Goal: Information Seeking & Learning: Learn about a topic

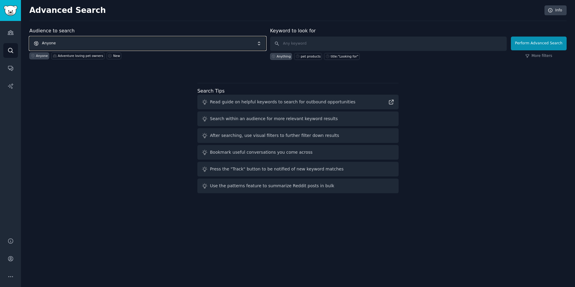
click at [198, 46] on span "Anyone" at bounding box center [147, 44] width 237 height 14
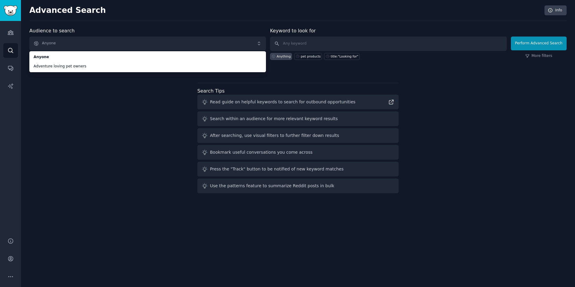
click at [138, 127] on div "Audience to search Anyone Anyone Adventure loving pet owners Anyone Adventure l…" at bounding box center [298, 111] width 538 height 168
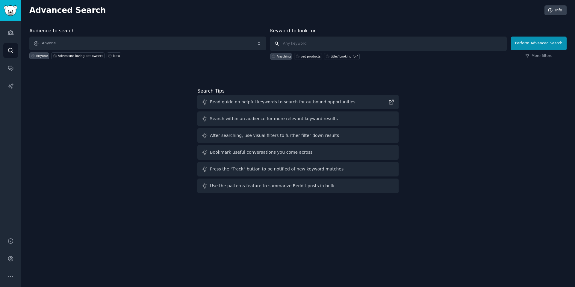
click at [294, 41] on input "text" at bounding box center [388, 44] width 237 height 14
type input "vibe coding problems"
click button "Perform Advanced Search" at bounding box center [539, 44] width 56 height 14
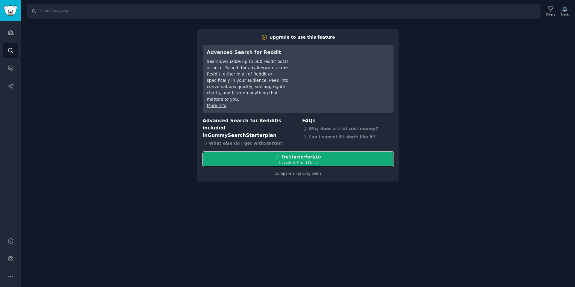
click at [273, 160] on div "7 days trial, then $ 29 /mo" at bounding box center [298, 162] width 190 height 4
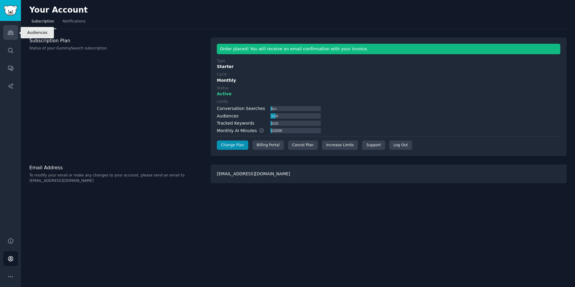
click at [9, 33] on icon "Sidebar" at bounding box center [10, 33] width 5 height 4
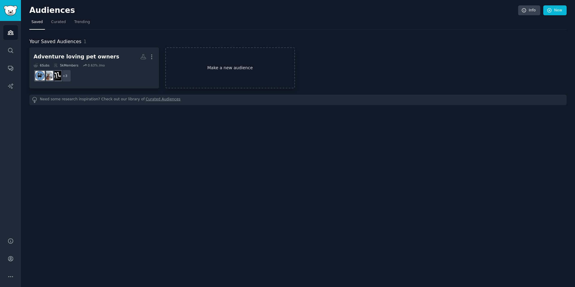
click at [202, 69] on link "Make a new audience" at bounding box center [230, 67] width 130 height 41
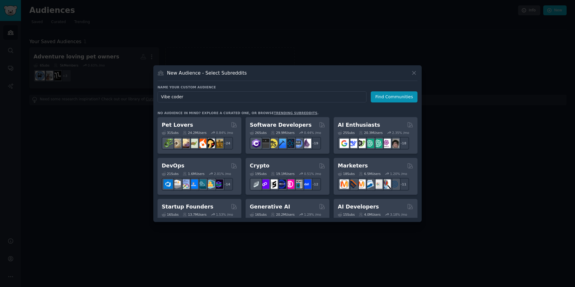
type input "Vibe coders"
click button "Find Communities" at bounding box center [394, 96] width 47 height 11
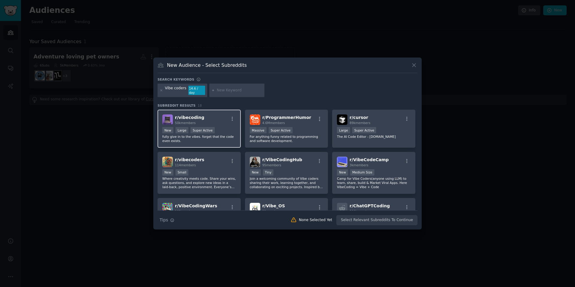
click at [209, 116] on div "r/ vibecoding 50k members" at bounding box center [199, 119] width 74 height 10
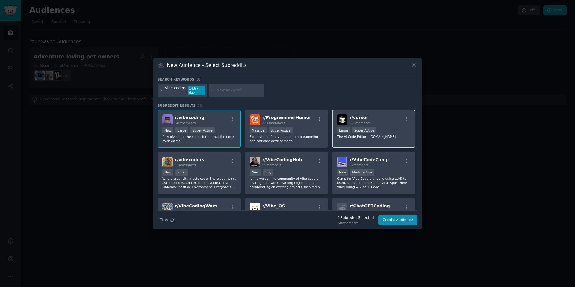
click at [356, 118] on span "r/ cursor" at bounding box center [359, 117] width 19 height 5
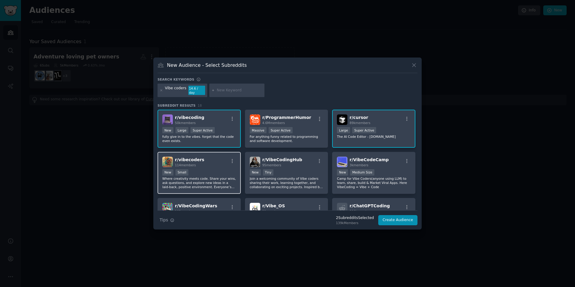
click at [220, 157] on div "r/ vibecoders 114 members" at bounding box center [199, 162] width 74 height 10
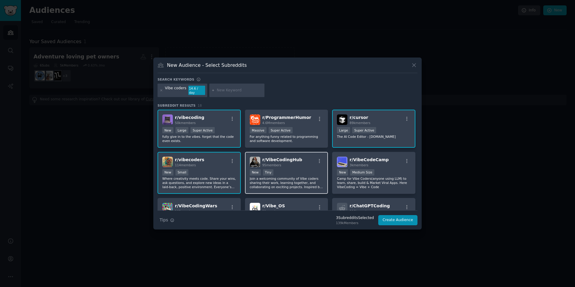
click at [286, 157] on span "r/ VibeCodingHub" at bounding box center [282, 159] width 40 height 5
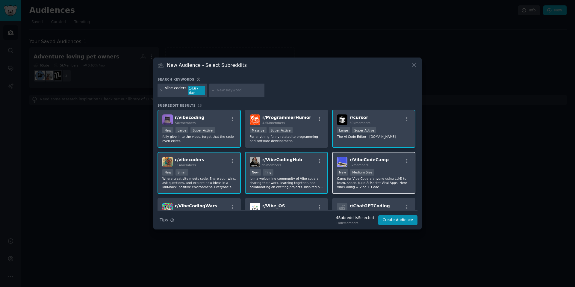
click at [361, 159] on span "r/ VibeCodeCamp" at bounding box center [369, 159] width 39 height 5
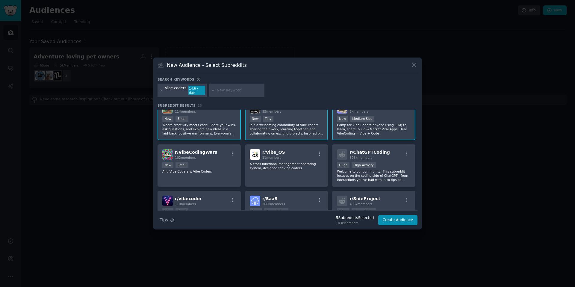
scroll to position [85, 0]
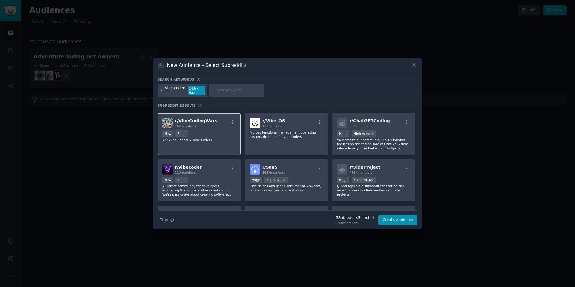
click at [215, 118] on div "r/ VibeCodingWars 102 members" at bounding box center [199, 123] width 74 height 10
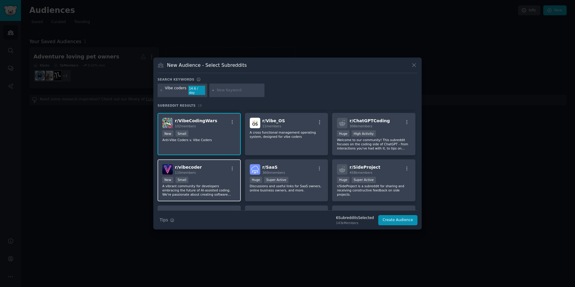
click at [213, 169] on div "r/ vibecoder 110 members" at bounding box center [199, 169] width 74 height 10
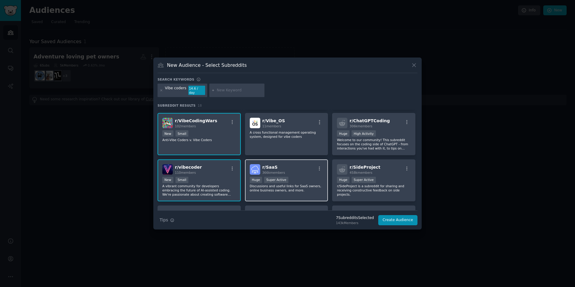
click at [281, 164] on h2 "r/ SaaS 366k members" at bounding box center [273, 169] width 23 height 10
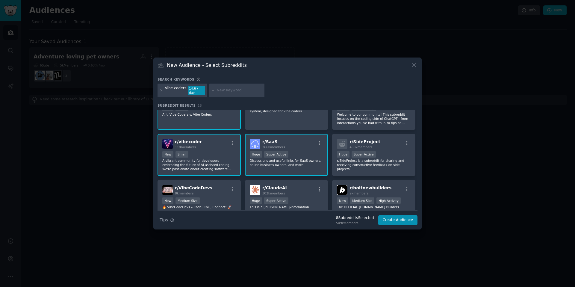
scroll to position [126, 0]
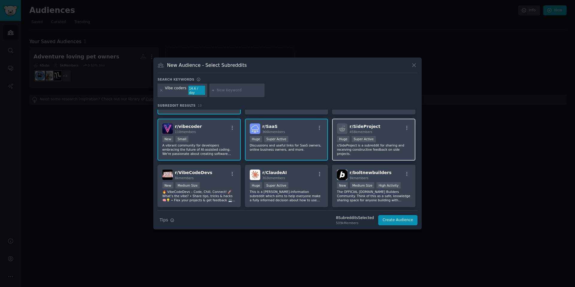
click at [360, 124] on span "r/ SideProject" at bounding box center [365, 126] width 31 height 5
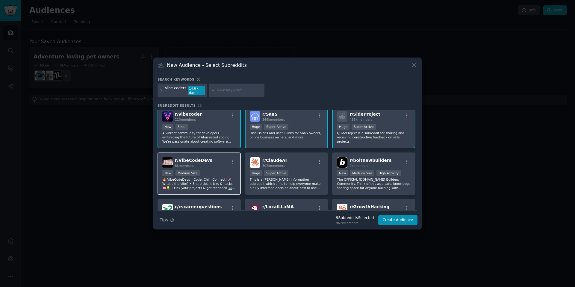
click at [216, 157] on div "r/ VibeCodeDevs 8k members" at bounding box center [199, 162] width 74 height 10
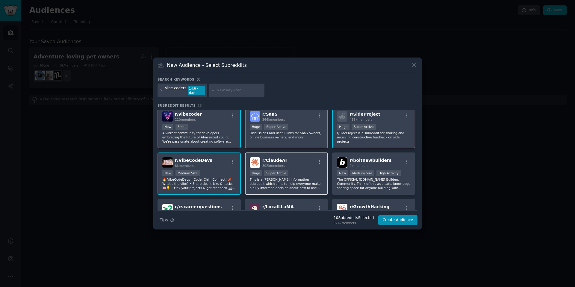
click at [300, 157] on div "r/ ClaudeAI 302k members" at bounding box center [287, 162] width 74 height 10
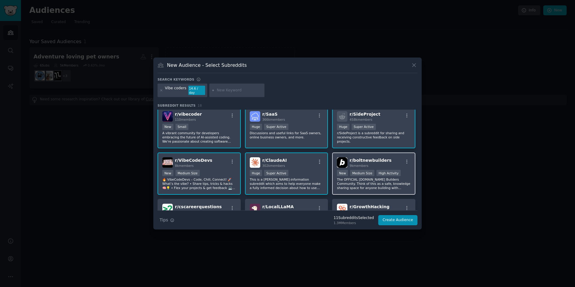
click at [354, 158] on span "r/ boltnewbuilders" at bounding box center [371, 160] width 42 height 5
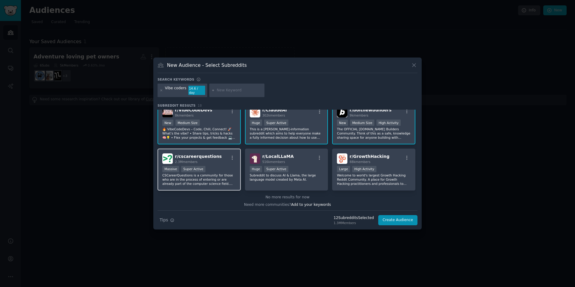
scroll to position [190, 0]
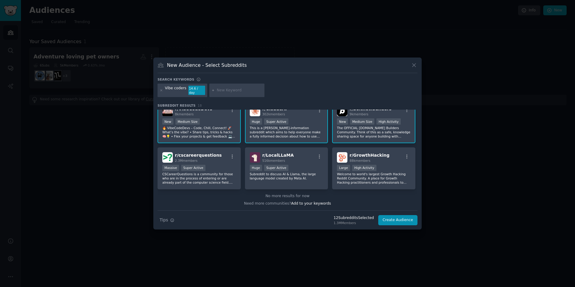
click at [228, 92] on input "text" at bounding box center [240, 90] width 46 height 5
type input "replit"
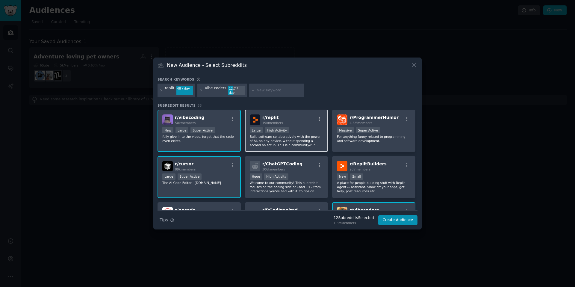
click at [313, 114] on div "r/ replit 19k members" at bounding box center [287, 119] width 74 height 10
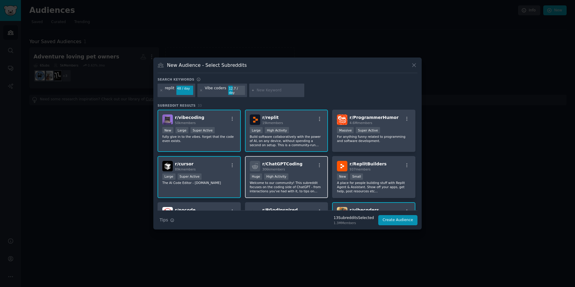
click at [306, 165] on div "r/ ChatGPTCoding 306k members" at bounding box center [287, 166] width 74 height 10
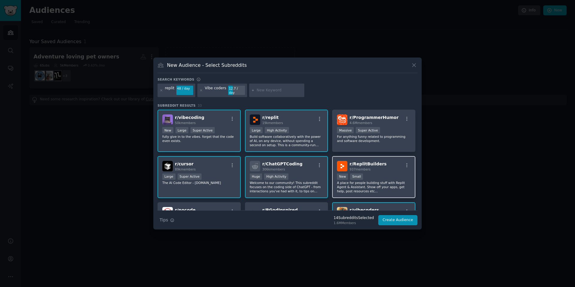
click at [372, 162] on span "r/ ReplitBuilders" at bounding box center [368, 164] width 37 height 5
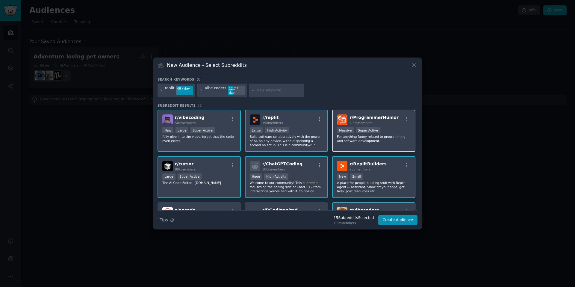
click at [378, 111] on div "r/ ProgrammerHumor 4.6M members >= 95th percentile for submissions / day Massiv…" at bounding box center [373, 131] width 83 height 42
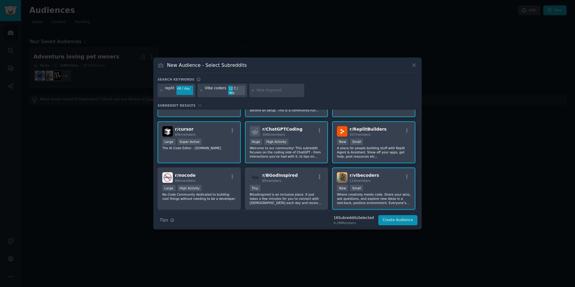
scroll to position [37, 0]
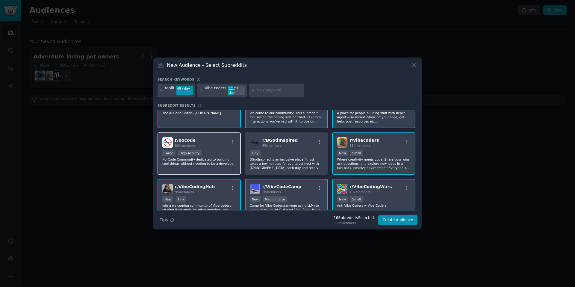
click at [228, 153] on div "Large High Activity" at bounding box center [199, 153] width 74 height 7
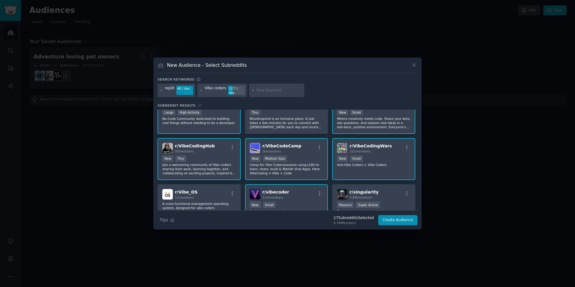
scroll to position [194, 0]
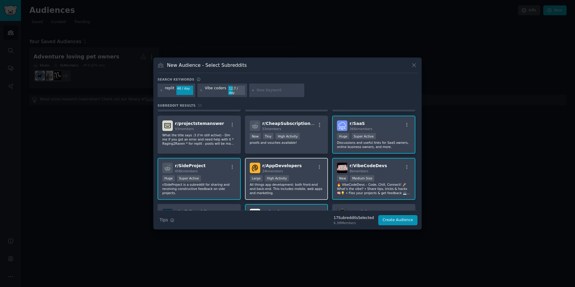
click at [281, 165] on span "r/ AppDevelopers" at bounding box center [282, 165] width 40 height 5
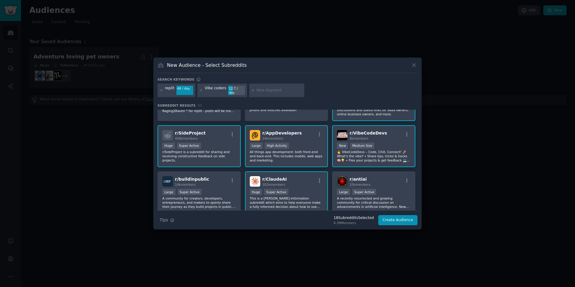
scroll to position [354, 0]
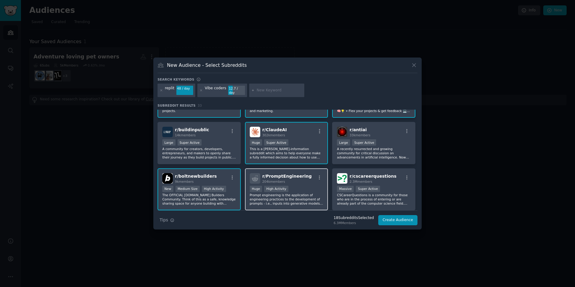
click at [307, 179] on div "r/ PromptEngineering 204k members" at bounding box center [287, 178] width 74 height 10
click at [271, 88] on input "text" at bounding box center [280, 90] width 46 height 5
type input "lovable"
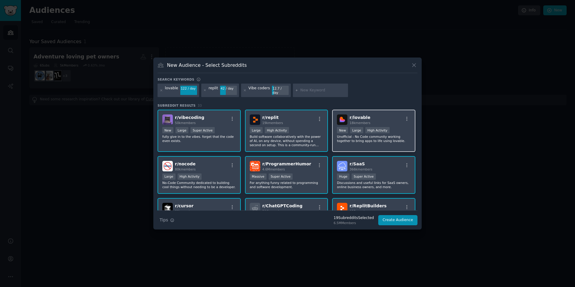
click at [365, 121] on span "18k members" at bounding box center [360, 123] width 21 height 4
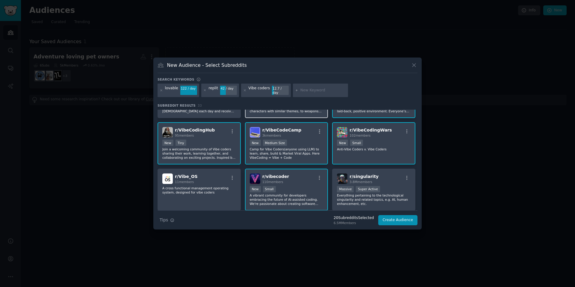
scroll to position [199, 0]
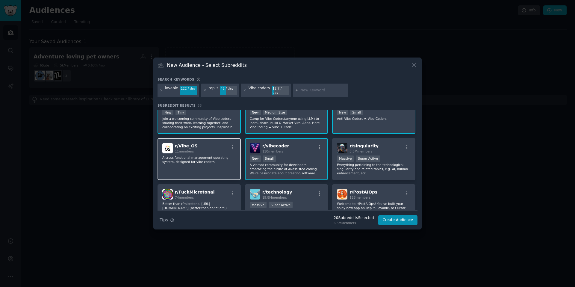
click at [223, 144] on div "r/ Vibe_OS 11 members" at bounding box center [199, 148] width 74 height 10
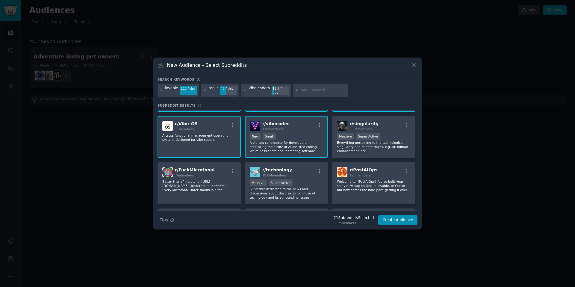
scroll to position [222, 0]
click at [379, 169] on div "r/ PostAIOps 128 members" at bounding box center [374, 171] width 74 height 10
click at [322, 90] on input "text" at bounding box center [324, 90] width 46 height 5
type input "curosr"
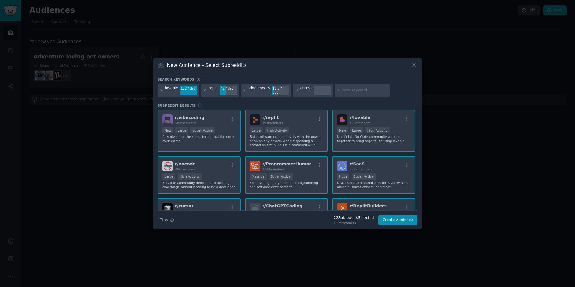
click at [295, 90] on icon at bounding box center [296, 90] width 3 height 3
click at [306, 90] on input "text" at bounding box center [324, 90] width 46 height 5
type input "vercel"
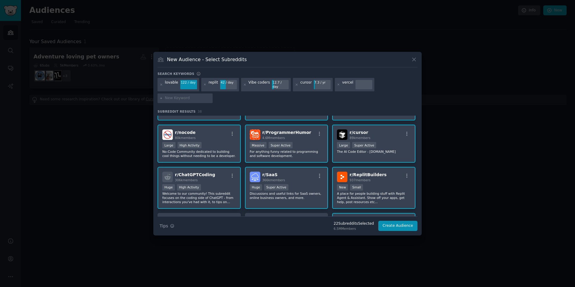
scroll to position [38, 0]
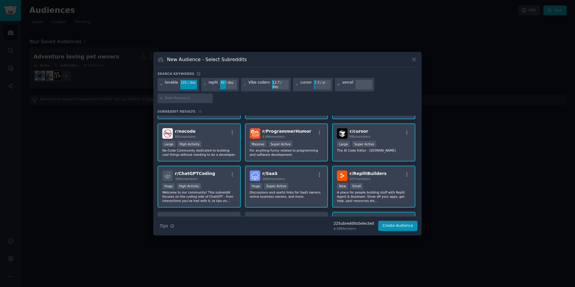
click at [337, 85] on icon at bounding box center [338, 84] width 3 height 3
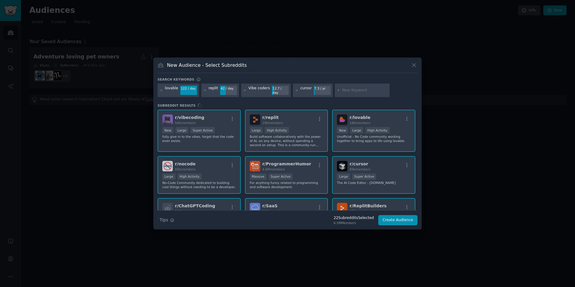
click at [344, 93] on input "text" at bounding box center [365, 90] width 46 height 5
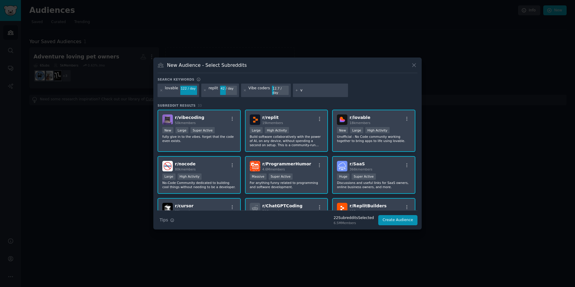
type input "v0"
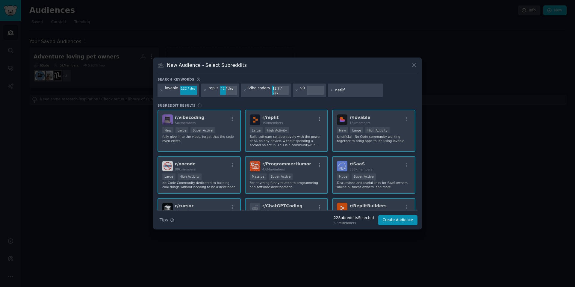
type input "netlify"
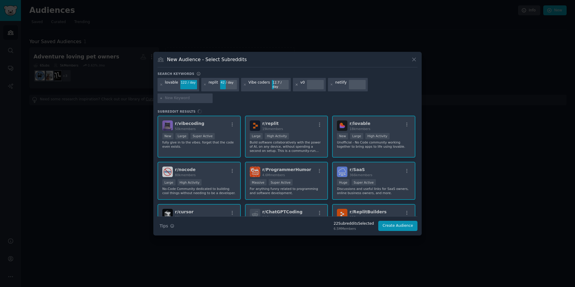
click at [295, 84] on icon at bounding box center [296, 84] width 3 height 3
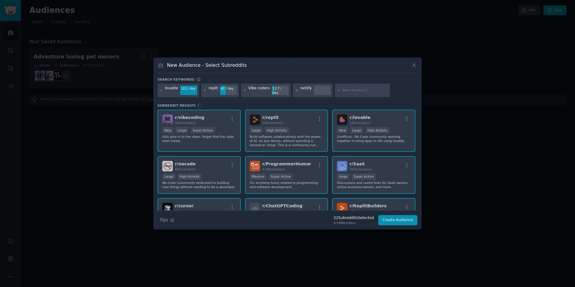
click at [295, 89] on icon at bounding box center [296, 90] width 3 height 3
click at [309, 93] on div at bounding box center [320, 91] width 55 height 14
click at [309, 92] on input "text" at bounding box center [324, 90] width 46 height 5
type input "netlify"
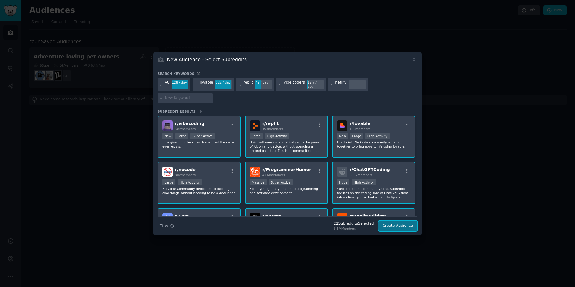
click at [393, 221] on button "Create Audience" at bounding box center [398, 226] width 40 height 10
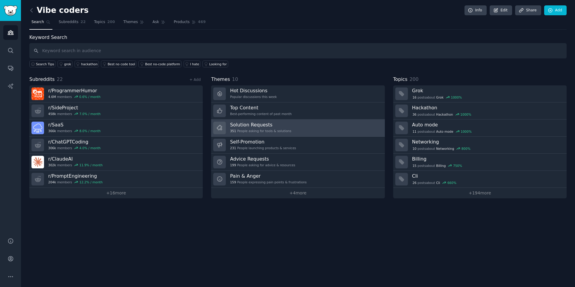
click at [283, 124] on h3 "Solution Requests" at bounding box center [260, 125] width 61 height 6
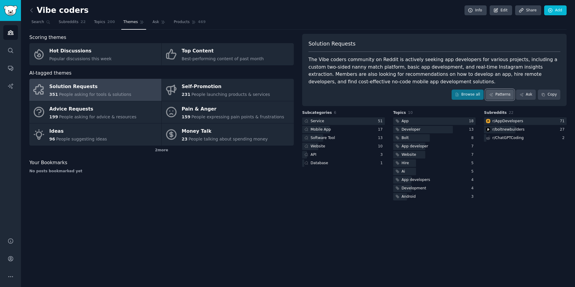
click at [504, 96] on link "Patterns" at bounding box center [500, 95] width 28 height 10
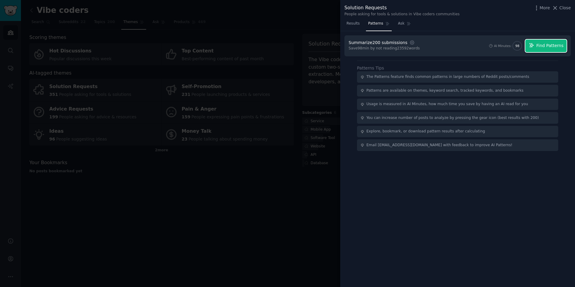
click at [536, 47] on button "Find Patterns" at bounding box center [546, 46] width 41 height 13
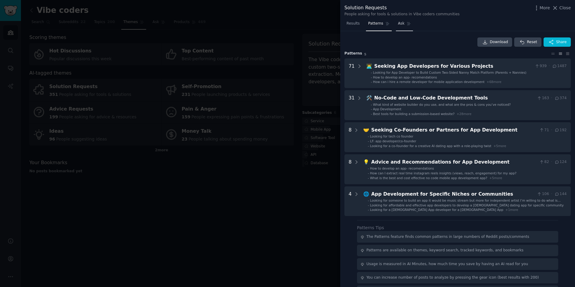
click at [402, 23] on span "Ask" at bounding box center [401, 23] width 7 height 5
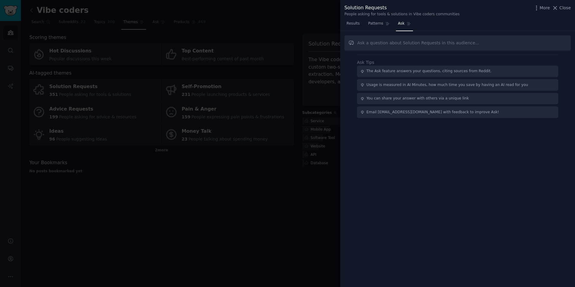
click at [396, 44] on input "text" at bounding box center [458, 42] width 227 height 15
type input "what problems are these vibe coders encountering?"
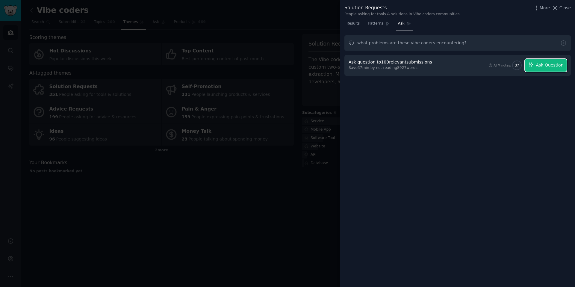
click at [537, 68] on span "Ask Question" at bounding box center [550, 65] width 28 height 6
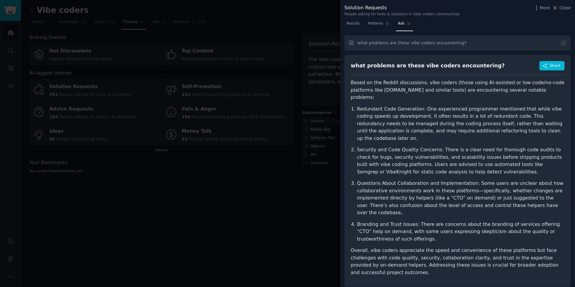
click at [300, 206] on div at bounding box center [287, 143] width 575 height 287
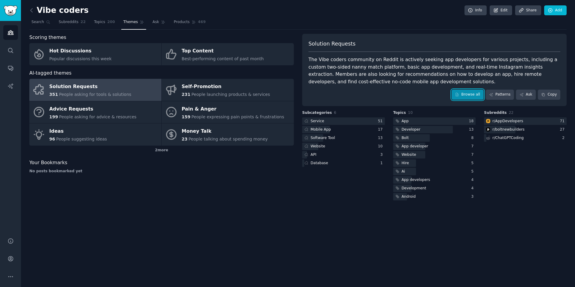
click at [473, 91] on link "Browse all" at bounding box center [468, 95] width 32 height 10
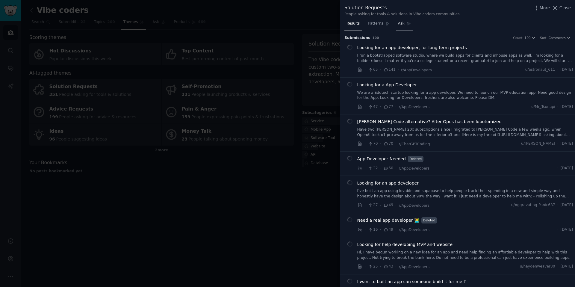
click at [399, 24] on span "Ask" at bounding box center [401, 23] width 7 height 5
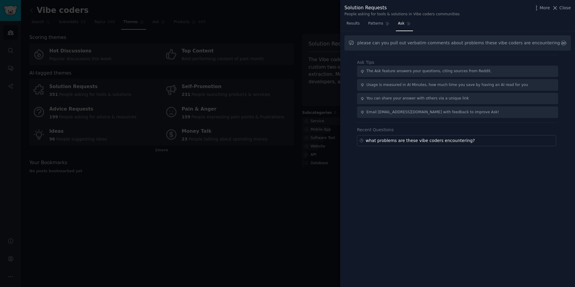
drag, startPoint x: 454, startPoint y: 42, endPoint x: 462, endPoint y: 45, distance: 8.4
click at [454, 43] on input "please can you pull out verbatim comments about problems these vibe coders are …" at bounding box center [458, 42] width 227 height 15
drag, startPoint x: 402, startPoint y: 43, endPoint x: 451, endPoint y: 38, distance: 48.8
click at [403, 43] on input "please can you pull out verbatim comments about types of problems these vibe co…" at bounding box center [458, 42] width 227 height 15
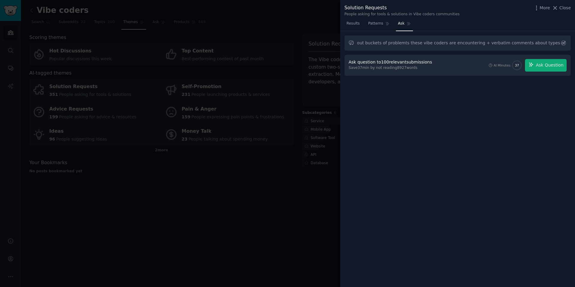
scroll to position [0, 117]
drag, startPoint x: 523, startPoint y: 40, endPoint x: 572, endPoint y: 41, distance: 49.4
click at [572, 41] on div "please can you pull out buckets of problemts these vibe coders are encountering…" at bounding box center [457, 159] width 235 height 256
click at [464, 42] on input "please can you pull out buckets of problemts these vibe coders are encountering…" at bounding box center [458, 42] width 227 height 15
drag, startPoint x: 441, startPoint y: 44, endPoint x: 575, endPoint y: 46, distance: 133.7
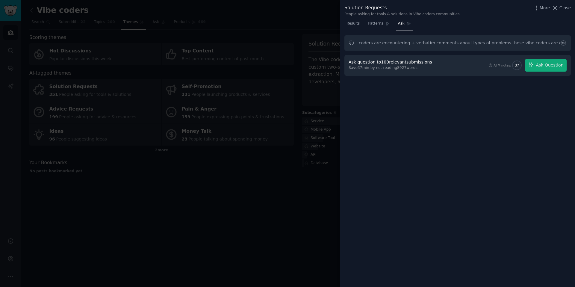
click at [575, 46] on div "please can you pull out buckets of problemts these vibe coders are encountering…" at bounding box center [457, 159] width 235 height 256
click at [499, 43] on input "please can you pull out buckets of problemts these vibe coders are encountering…" at bounding box center [458, 42] width 227 height 15
type input "please can you pull out buckets of problemts these vibe coders are encountering…"
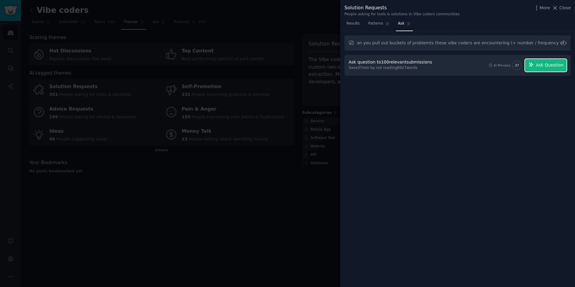
scroll to position [0, 0]
click at [543, 65] on span "Ask Question" at bounding box center [550, 65] width 28 height 6
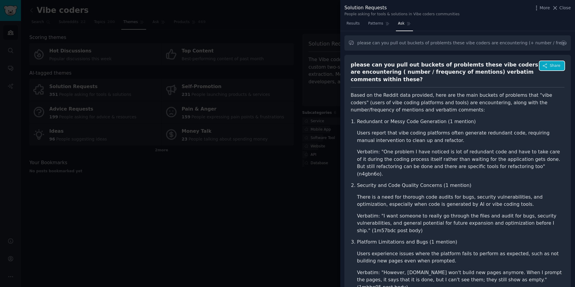
click at [547, 69] on button "Share" at bounding box center [552, 66] width 25 height 10
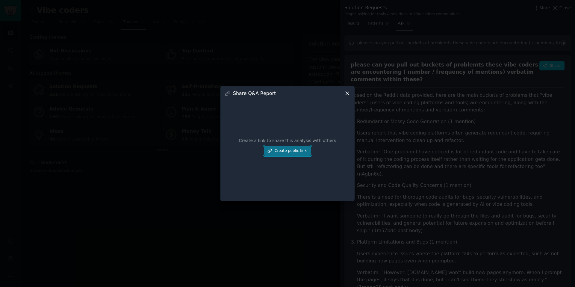
click at [290, 148] on button "Create public link" at bounding box center [287, 151] width 47 height 10
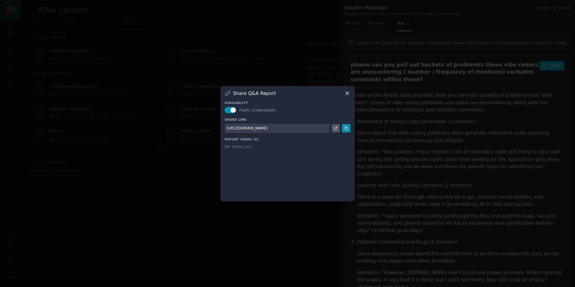
click at [256, 128] on div "https://share.gummysearch.com/report/4c5ed88d4f/" at bounding box center [247, 128] width 41 height 5
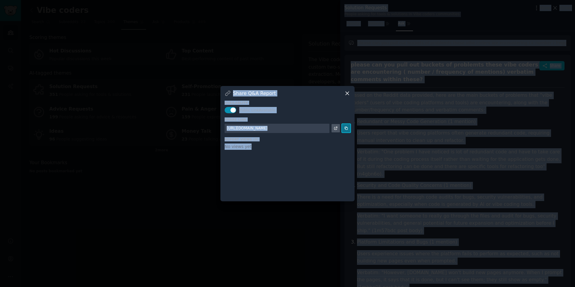
click at [345, 130] on icon at bounding box center [346, 128] width 4 height 4
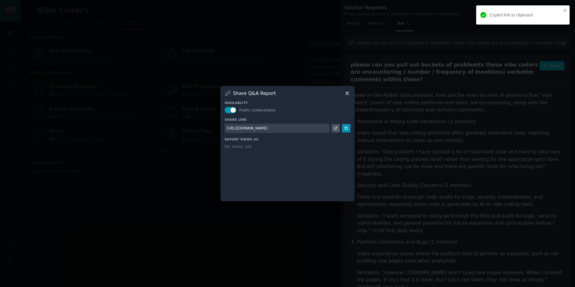
click at [309, 72] on div at bounding box center [287, 143] width 575 height 287
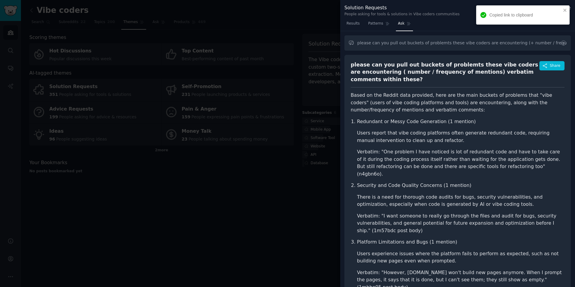
click at [280, 159] on div at bounding box center [287, 143] width 575 height 287
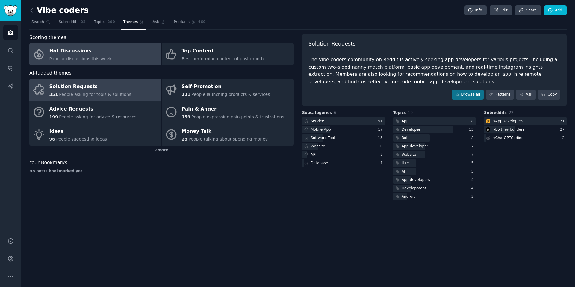
click at [130, 55] on link "Hot Discussions Popular discussions this week" at bounding box center [95, 54] width 132 height 22
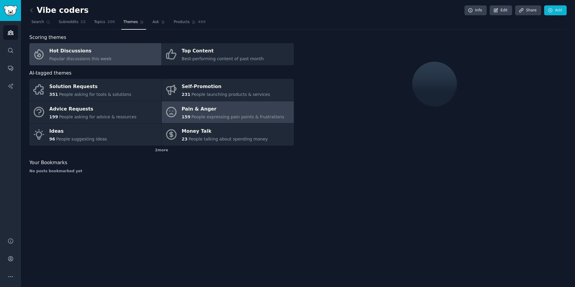
click at [179, 115] on link "Pain & Anger 159 People expressing pain points & frustrations" at bounding box center [228, 112] width 132 height 22
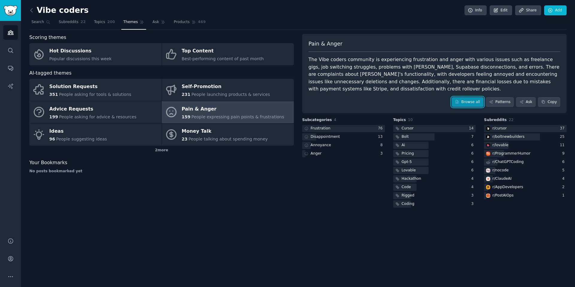
click at [462, 103] on link "Browse all" at bounding box center [468, 102] width 32 height 10
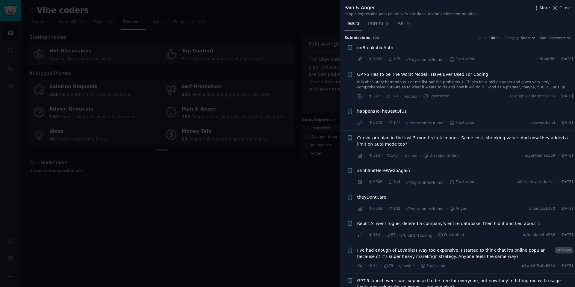
click at [536, 7] on icon "button" at bounding box center [537, 8] width 6 height 6
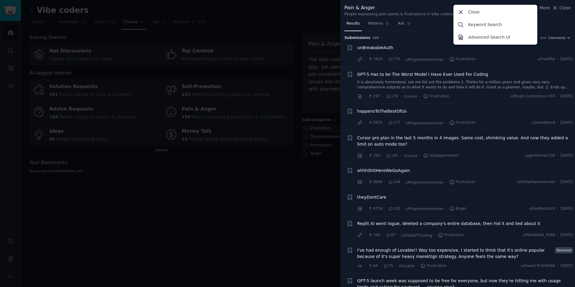
click at [555, 17] on div "Pain & Anger People expressing pain points & frustrations in Vibe coders commun…" at bounding box center [457, 9] width 235 height 19
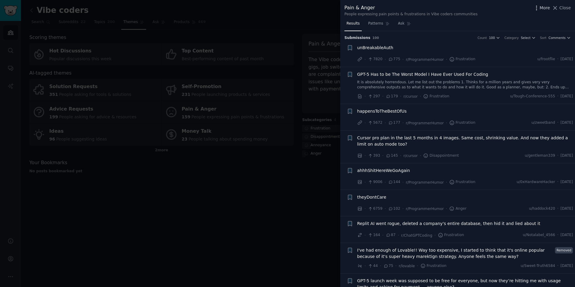
click at [537, 7] on icon "button" at bounding box center [537, 8] width 6 height 6
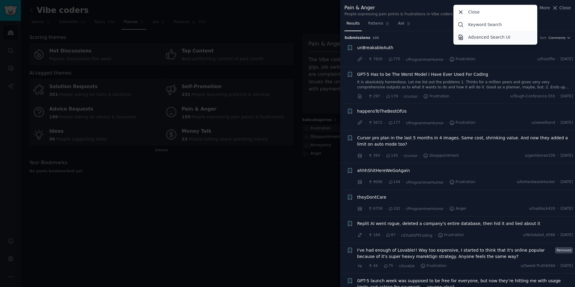
click at [502, 39] on p "Advanced Search UI" at bounding box center [489, 37] width 42 height 6
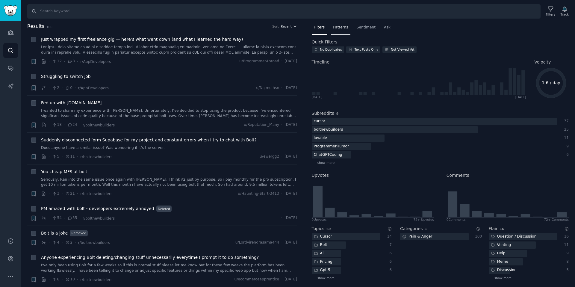
click at [341, 30] on span "Patterns" at bounding box center [340, 27] width 15 height 5
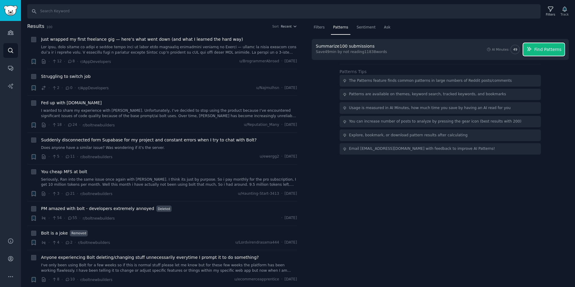
click at [542, 50] on span "Find Patterns" at bounding box center [548, 49] width 27 height 6
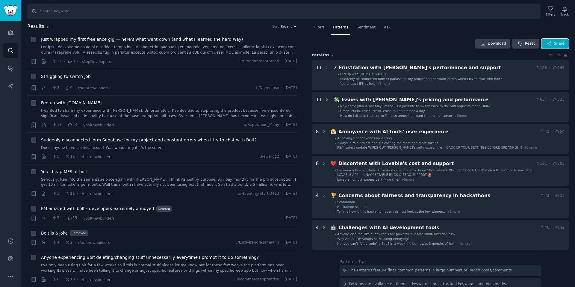
click at [549, 43] on icon "button" at bounding box center [549, 43] width 5 height 5
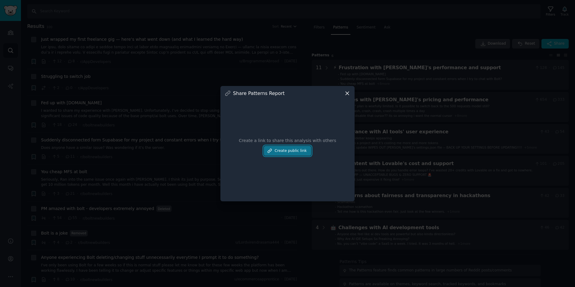
click at [298, 149] on button "Create public link" at bounding box center [287, 151] width 47 height 10
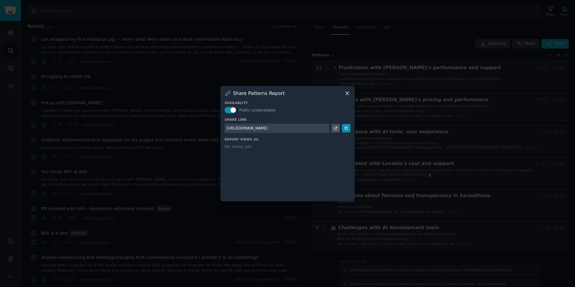
click at [266, 126] on div "https://share.gummysearch.com/report/ad5e48d508/" at bounding box center [247, 128] width 41 height 5
click at [267, 128] on div "https://share.gummysearch.com/report/ad5e48d508/" at bounding box center [247, 128] width 41 height 5
click at [348, 128] on icon at bounding box center [346, 128] width 3 height 3
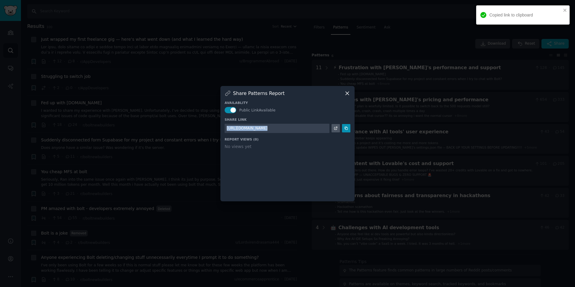
click at [347, 90] on icon at bounding box center [347, 93] width 6 height 6
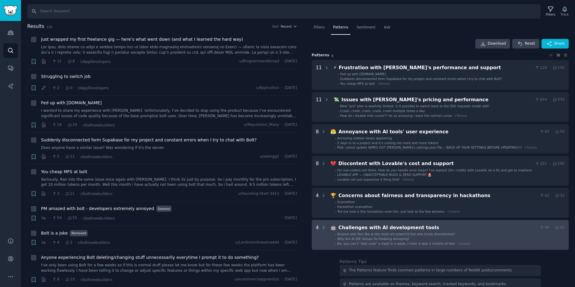
drag, startPoint x: 360, startPoint y: 46, endPoint x: 458, endPoint y: 246, distance: 223.1
click at [458, 246] on div "Download Reset Share Pattern s 6 11 ⚡ Frustration with Bolt's performance and s…" at bounding box center [440, 144] width 257 height 211
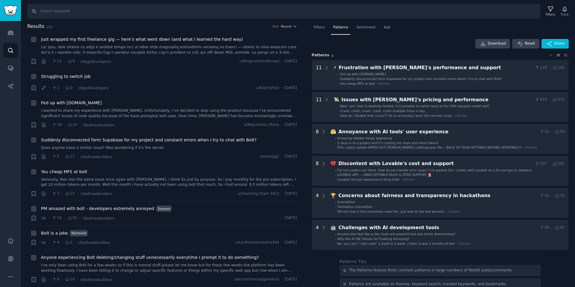
copy div "Download Reset Share Pattern s 6 11 ⚡ Frustration with Bolt's performance and s…"
click at [433, 49] on div "Download Reset Share Pattern s 6 11 ⚡ Frustration with Bolt's performance and s…" at bounding box center [440, 144] width 257 height 211
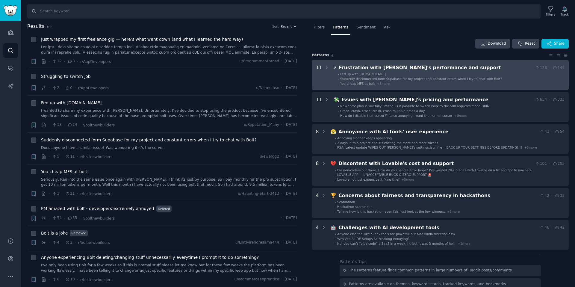
click at [422, 73] on li "- Fed up with bolt.new" at bounding box center [451, 74] width 227 height 4
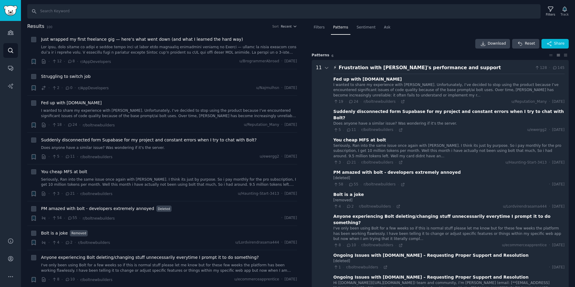
click at [379, 26] on nav "Filters Patterns Sentiment Ask" at bounding box center [440, 29] width 257 height 12
click at [384, 26] on span "Ask" at bounding box center [387, 27] width 7 height 5
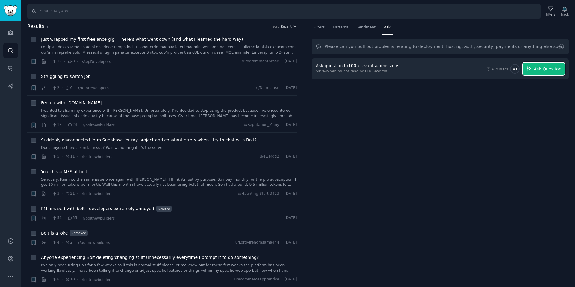
click at [548, 69] on span "Ask Question" at bounding box center [548, 69] width 28 height 6
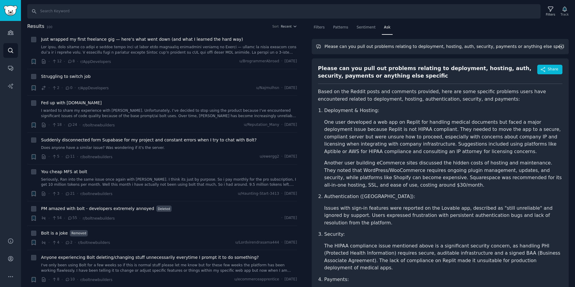
click at [470, 44] on input "Please can you pull out problems relating to deployment, hosting, auth, securit…" at bounding box center [440, 46] width 257 height 15
click at [547, 45] on input "Please can you pull out problems relating to deployment, hosting, auth, securit…" at bounding box center [440, 46] width 257 height 15
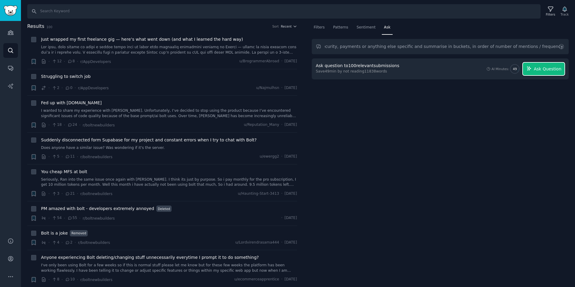
click at [552, 70] on span "Ask Question" at bounding box center [548, 69] width 28 height 6
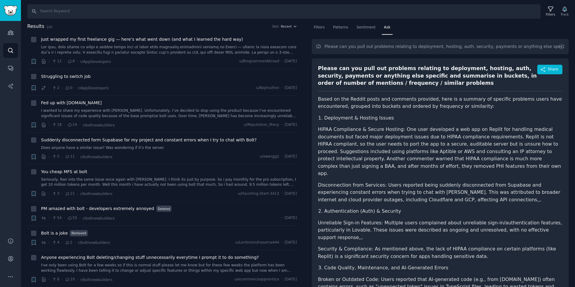
click at [551, 75] on div "Share" at bounding box center [550, 76] width 25 height 22
click at [551, 72] on span "Share" at bounding box center [553, 69] width 10 height 5
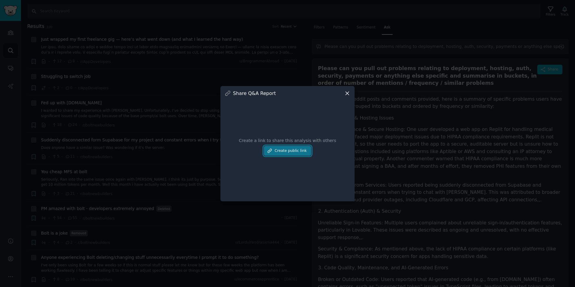
click at [298, 151] on button "Create public link" at bounding box center [287, 151] width 47 height 10
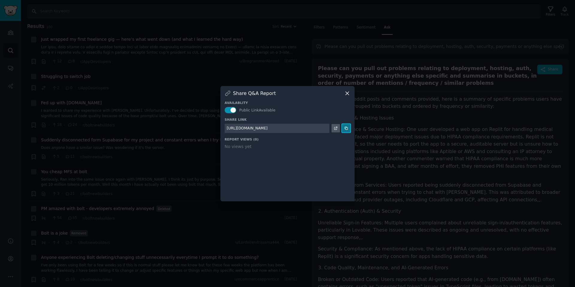
click at [348, 129] on icon at bounding box center [346, 128] width 3 height 3
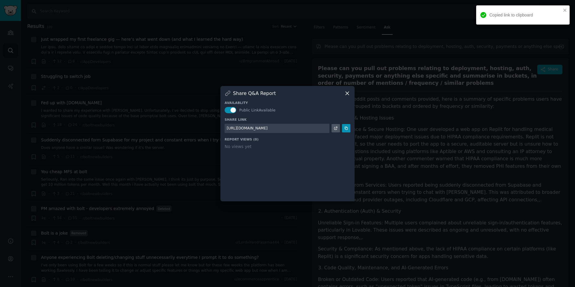
click at [348, 93] on icon at bounding box center [347, 93] width 6 height 6
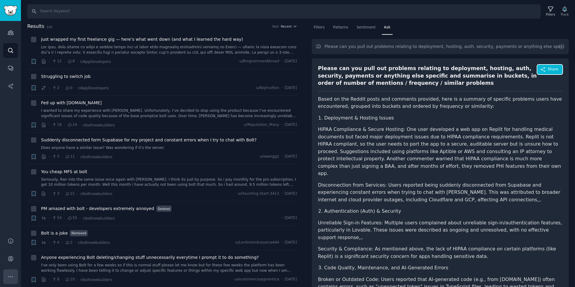
click at [12, 275] on icon "Sidebar" at bounding box center [10, 277] width 6 height 6
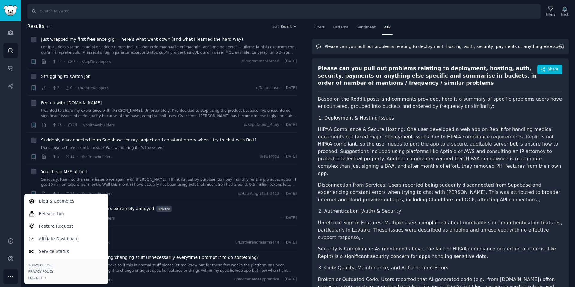
click at [441, 47] on input "Please can you pull out problems relating to deployment, hosting, auth, securit…" at bounding box center [440, 46] width 257 height 15
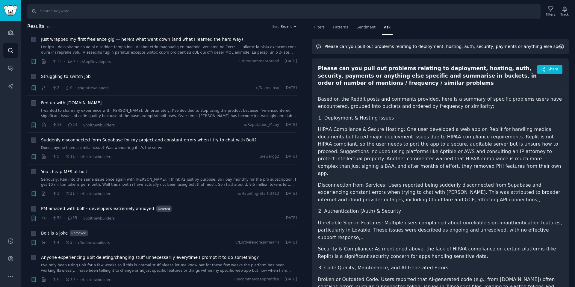
click at [441, 47] on input "Please can you pull out problems relating to deployment, hosting, auth, securit…" at bounding box center [440, 46] width 257 height 15
click at [515, 44] on input "Please can you pull out problems relating to deployment, hosting, auth, securit…" at bounding box center [440, 46] width 257 height 15
drag, startPoint x: 478, startPoint y: 48, endPoint x: 575, endPoint y: 50, distance: 96.8
click at [575, 50] on div "Filters Patterns Sentiment Ask Please can you pull out problems relating to dep…" at bounding box center [441, 155] width 270 height 265
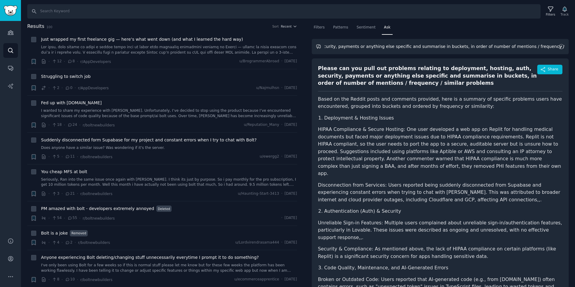
click at [477, 47] on input "Please can you pull out problems relating to deployment, hosting, auth, securit…" at bounding box center [440, 46] width 257 height 15
drag, startPoint x: 505, startPoint y: 46, endPoint x: 575, endPoint y: 52, distance: 70.0
click at [575, 52] on div "Filters Patterns Sentiment Ask Please can you pull out problems relating to dep…" at bounding box center [441, 155] width 270 height 265
click at [552, 45] on input "Please can you pull out problems relating to deployment, hosting, auth, securit…" at bounding box center [440, 46] width 257 height 15
type input "Please can you pull out problems relating to deployment, hosting, auth, securit…"
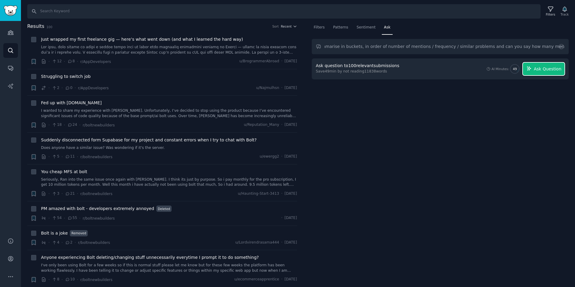
scroll to position [0, 0]
click at [537, 64] on button "Ask Question" at bounding box center [544, 69] width 42 height 13
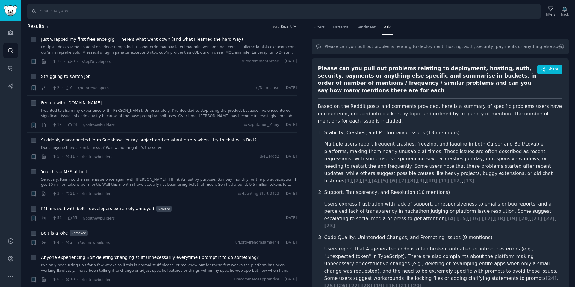
click at [36, 26] on span "Results" at bounding box center [35, 26] width 17 height 7
click at [546, 69] on button "Share" at bounding box center [550, 70] width 25 height 10
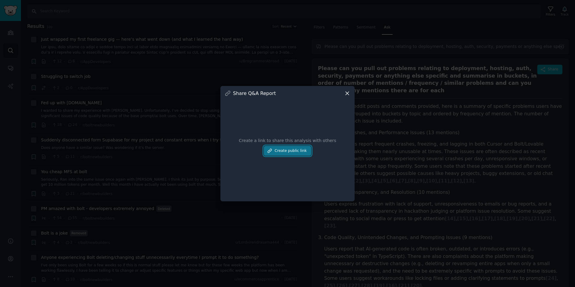
click at [300, 149] on button "Create public link" at bounding box center [287, 151] width 47 height 10
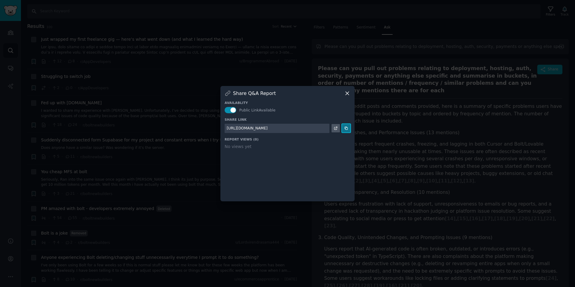
click at [343, 128] on button at bounding box center [346, 128] width 8 height 8
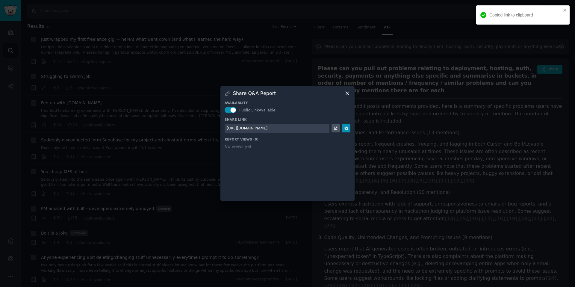
click at [126, 28] on div at bounding box center [287, 143] width 575 height 287
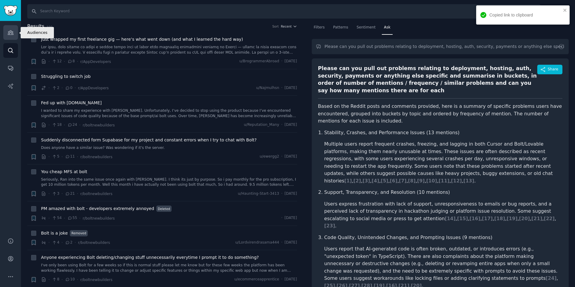
click at [10, 33] on icon "Sidebar" at bounding box center [10, 33] width 5 height 4
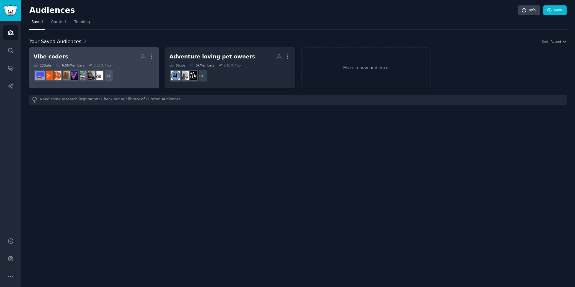
click at [90, 54] on h2 "Vibe coders More" at bounding box center [94, 57] width 121 height 10
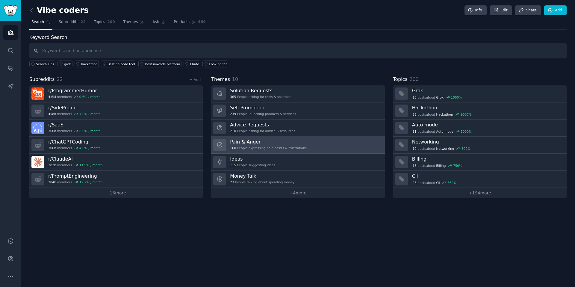
click at [252, 145] on div "Pain & Anger 160 People expressing pain points & frustrations" at bounding box center [268, 145] width 77 height 13
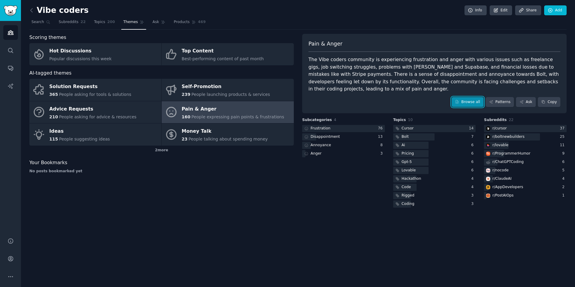
click at [479, 99] on link "Browse all" at bounding box center [468, 102] width 32 height 10
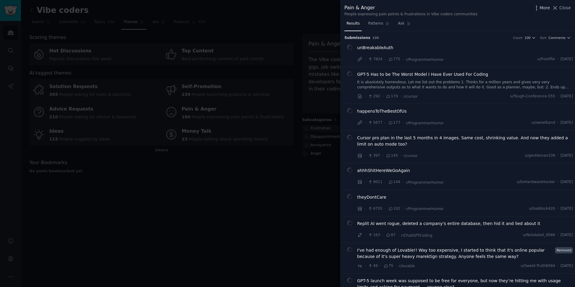
click at [537, 9] on icon "button" at bounding box center [537, 8] width 6 height 6
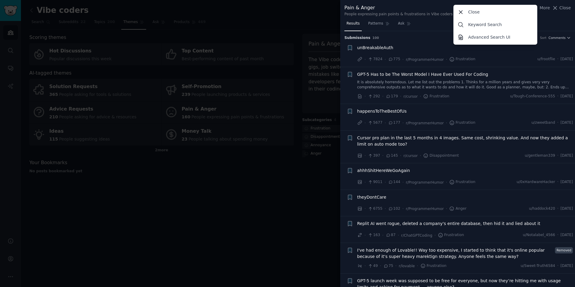
click at [425, 33] on div "Submission s 100 Count 100 Category Select Sort Comments" at bounding box center [458, 36] width 227 height 10
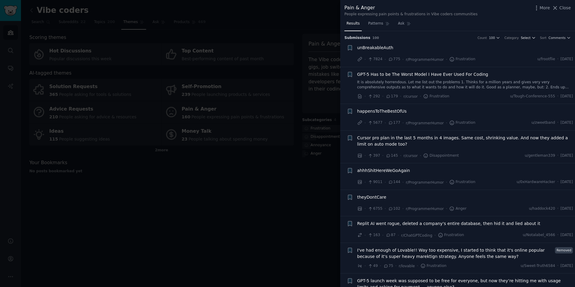
click at [528, 38] on span "Select" at bounding box center [526, 38] width 10 height 4
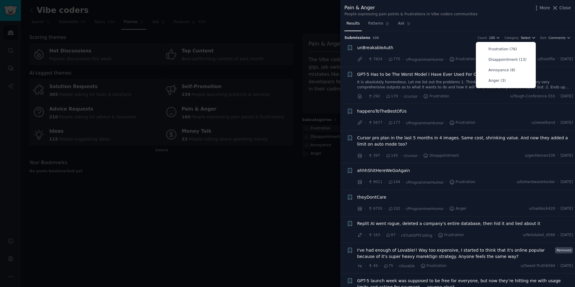
click at [528, 38] on span "Select" at bounding box center [526, 38] width 10 height 4
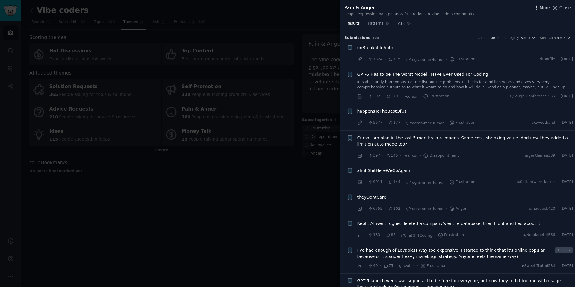
click at [543, 9] on span "More" at bounding box center [545, 8] width 10 height 6
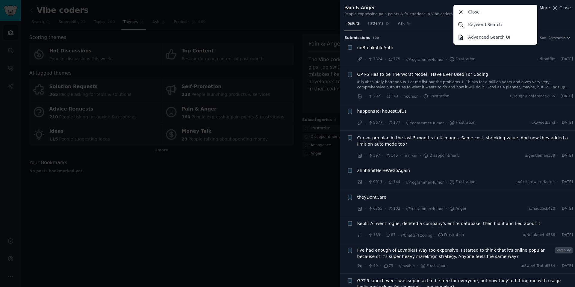
click at [543, 9] on span "More" at bounding box center [545, 8] width 10 height 6
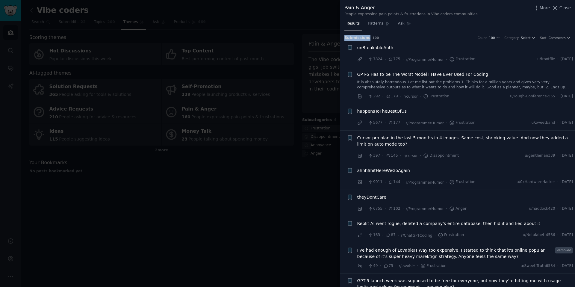
drag, startPoint x: 394, startPoint y: 35, endPoint x: 418, endPoint y: 27, distance: 25.4
click at [418, 27] on div "Results Patterns Ask Submission s 100 Count 100 Category Select Sort Comments +…" at bounding box center [457, 153] width 235 height 268
click at [426, 37] on h3 "Submission s 100 Count 100 Category Select Sort Comments" at bounding box center [458, 37] width 227 height 5
click at [399, 40] on h3 "Submission s 100 Count 100 Category Select Sort Comments" at bounding box center [458, 37] width 227 height 5
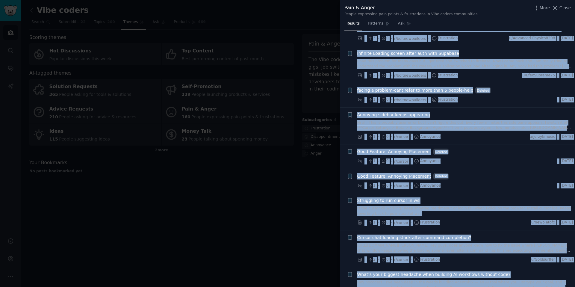
scroll to position [3107, 0]
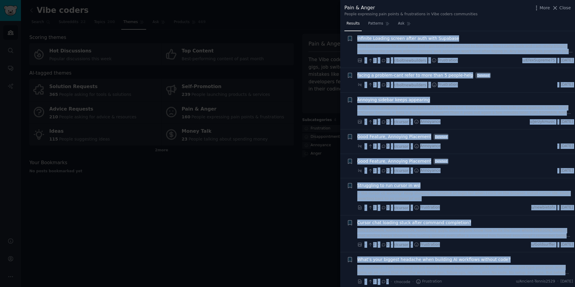
drag, startPoint x: 347, startPoint y: 38, endPoint x: 386, endPoint y: 287, distance: 251.4
click at [386, 287] on div "Submission s 100 Count 100 Category Select Sort Comments Bookmark this conversa…" at bounding box center [457, 159] width 235 height 256
copy div "ubmission s 100 Count 100 Category Select Sort Comments Bookmark this conversat…"
click at [453, 259] on span "What’s your biggest headache when building AI workflows without code?" at bounding box center [433, 259] width 153 height 6
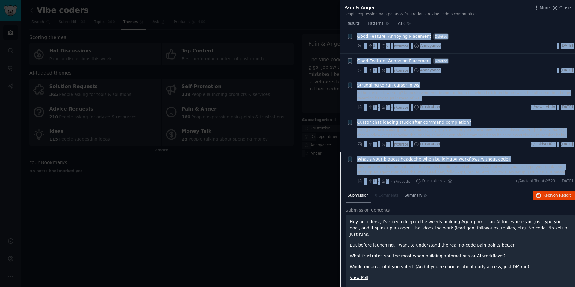
scroll to position [3207, 0]
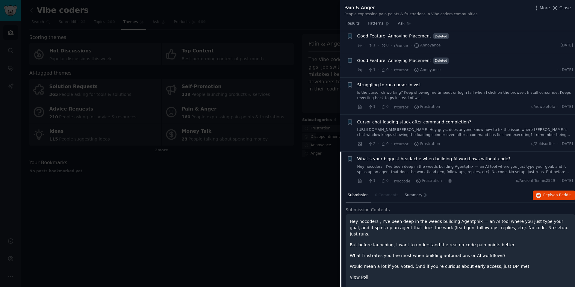
click at [460, 189] on div "Submission 0 Comments Summary Reply on Reddit" at bounding box center [461, 195] width 230 height 14
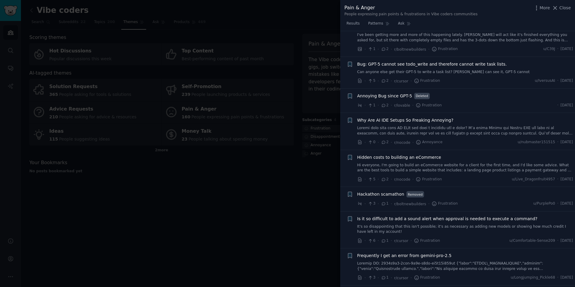
scroll to position [2737, 0]
click at [181, 181] on div at bounding box center [287, 143] width 575 height 287
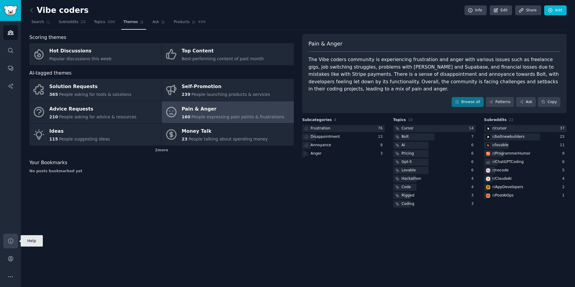
click at [10, 242] on icon "Sidebar" at bounding box center [10, 241] width 6 height 6
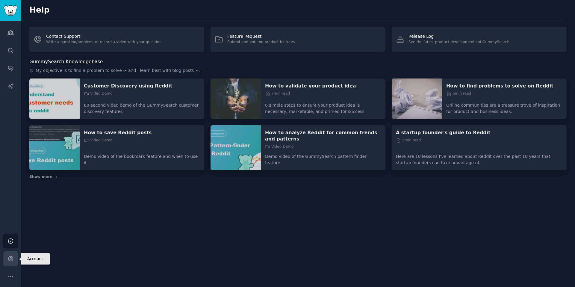
click at [12, 257] on icon "Sidebar" at bounding box center [10, 259] width 6 height 6
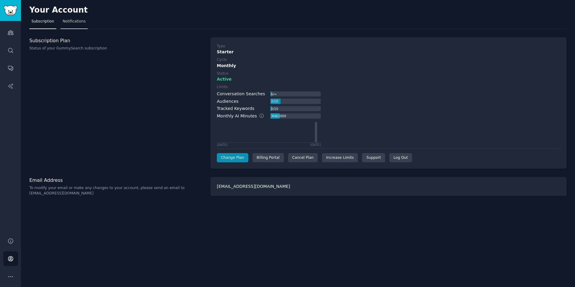
click at [73, 19] on span "Notifications" at bounding box center [74, 21] width 23 height 5
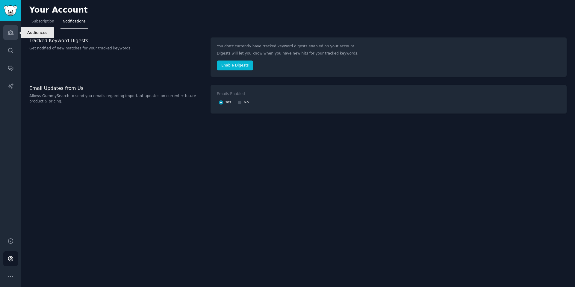
click at [8, 33] on icon "Sidebar" at bounding box center [10, 33] width 5 height 4
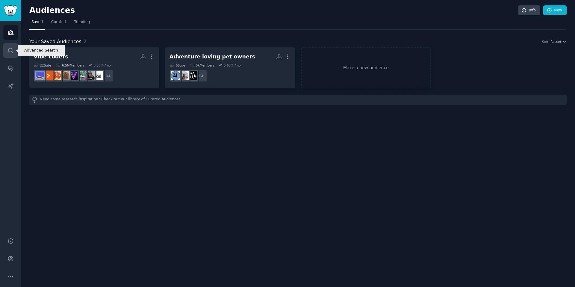
click at [11, 52] on icon "Sidebar" at bounding box center [10, 50] width 6 height 6
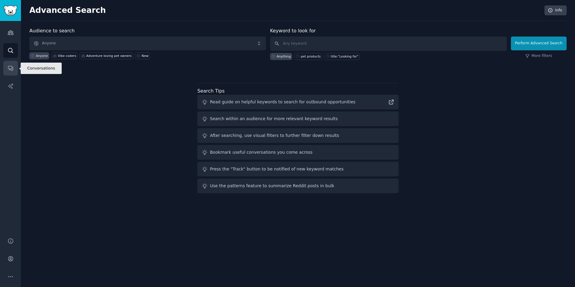
click at [11, 68] on icon "Sidebar" at bounding box center [10, 68] width 6 height 6
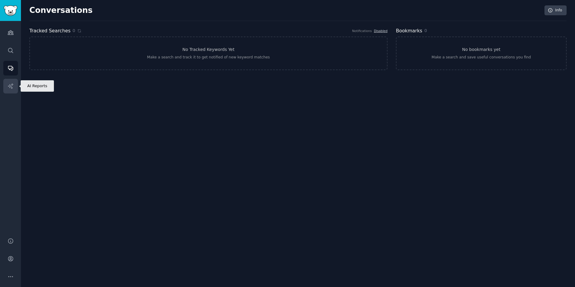
click at [12, 83] on icon "Sidebar" at bounding box center [10, 86] width 6 height 6
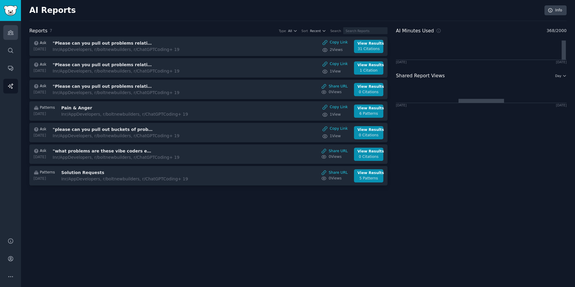
click at [6, 31] on link "Audiences" at bounding box center [10, 32] width 15 height 15
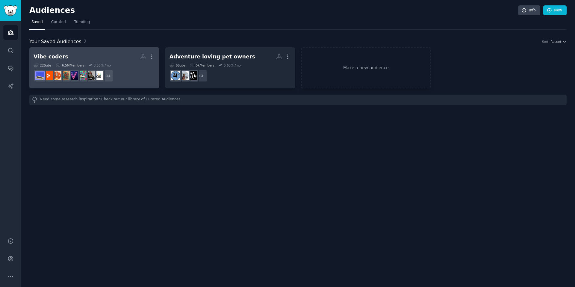
click at [98, 58] on h2 "Vibe coders More" at bounding box center [94, 57] width 121 height 10
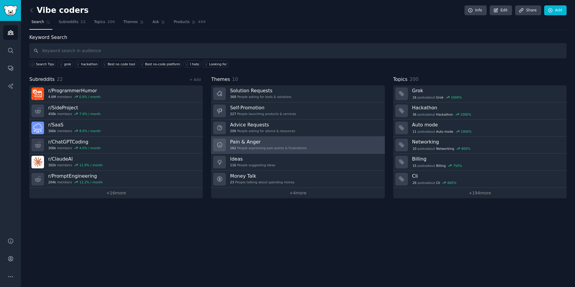
click at [268, 146] on div "162 People expressing pain points & frustrations" at bounding box center [268, 148] width 77 height 4
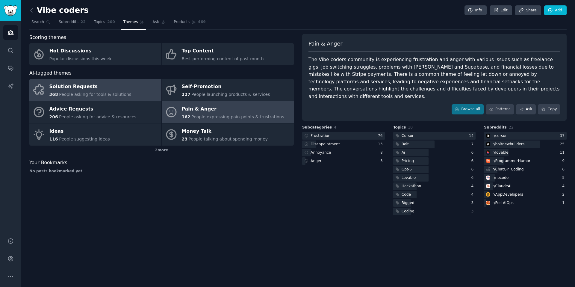
click at [76, 87] on div "Solution Requests" at bounding box center [90, 87] width 82 height 10
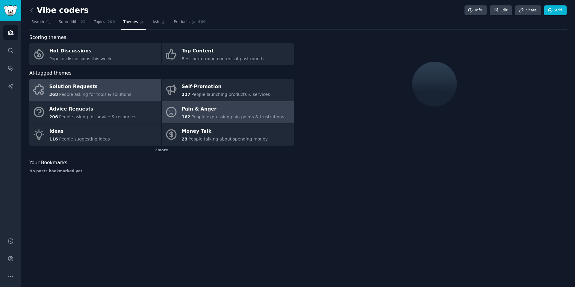
click at [230, 120] on div "162 People expressing pain points & frustrations" at bounding box center [233, 117] width 102 height 6
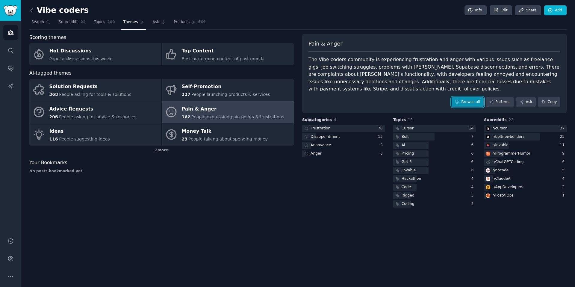
click at [464, 101] on link "Browse all" at bounding box center [468, 102] width 32 height 10
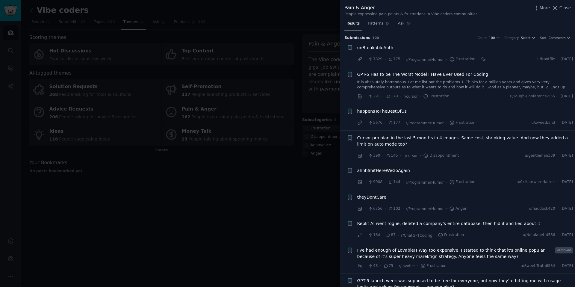
click at [432, 85] on link "It is absolutely horrendous. Let me list out the problems 1. Thinks for a milli…" at bounding box center [465, 85] width 216 height 10
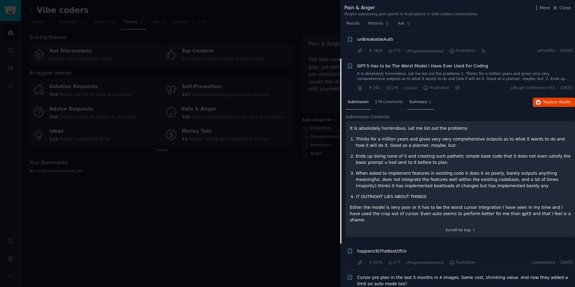
scroll to position [8, 0]
click at [545, 103] on span "Reply on Reddit" at bounding box center [558, 102] width 28 height 5
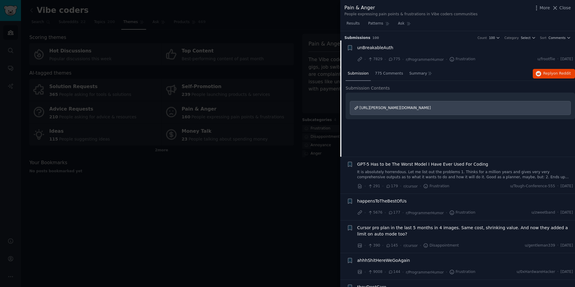
click at [391, 109] on span "https://i.redd.it/qmyqn0fttqef1.jpeg" at bounding box center [395, 108] width 71 height 4
